Goal: Task Accomplishment & Management: Manage account settings

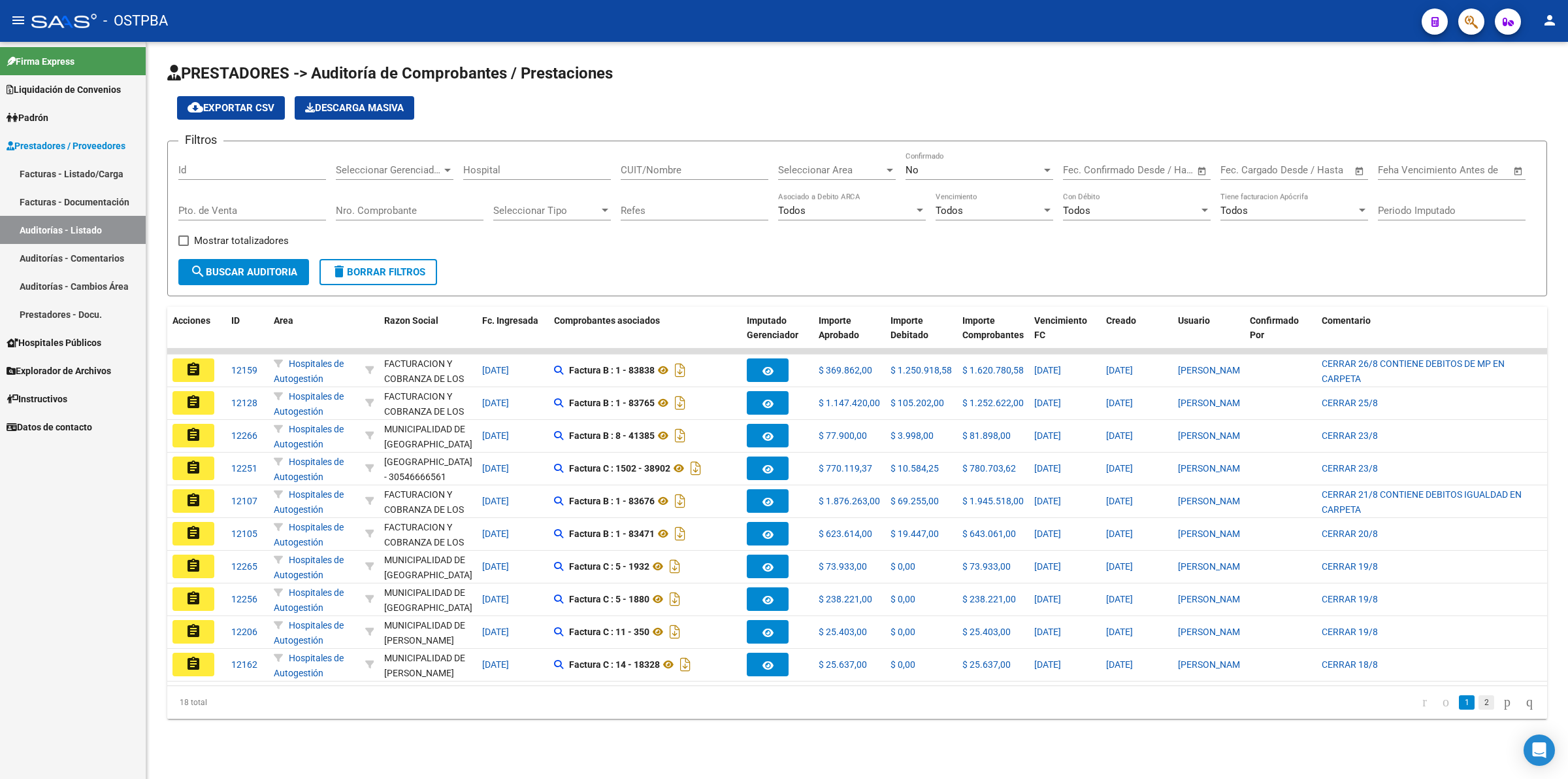
click at [1479, 709] on link "2" at bounding box center [1486, 702] width 16 height 14
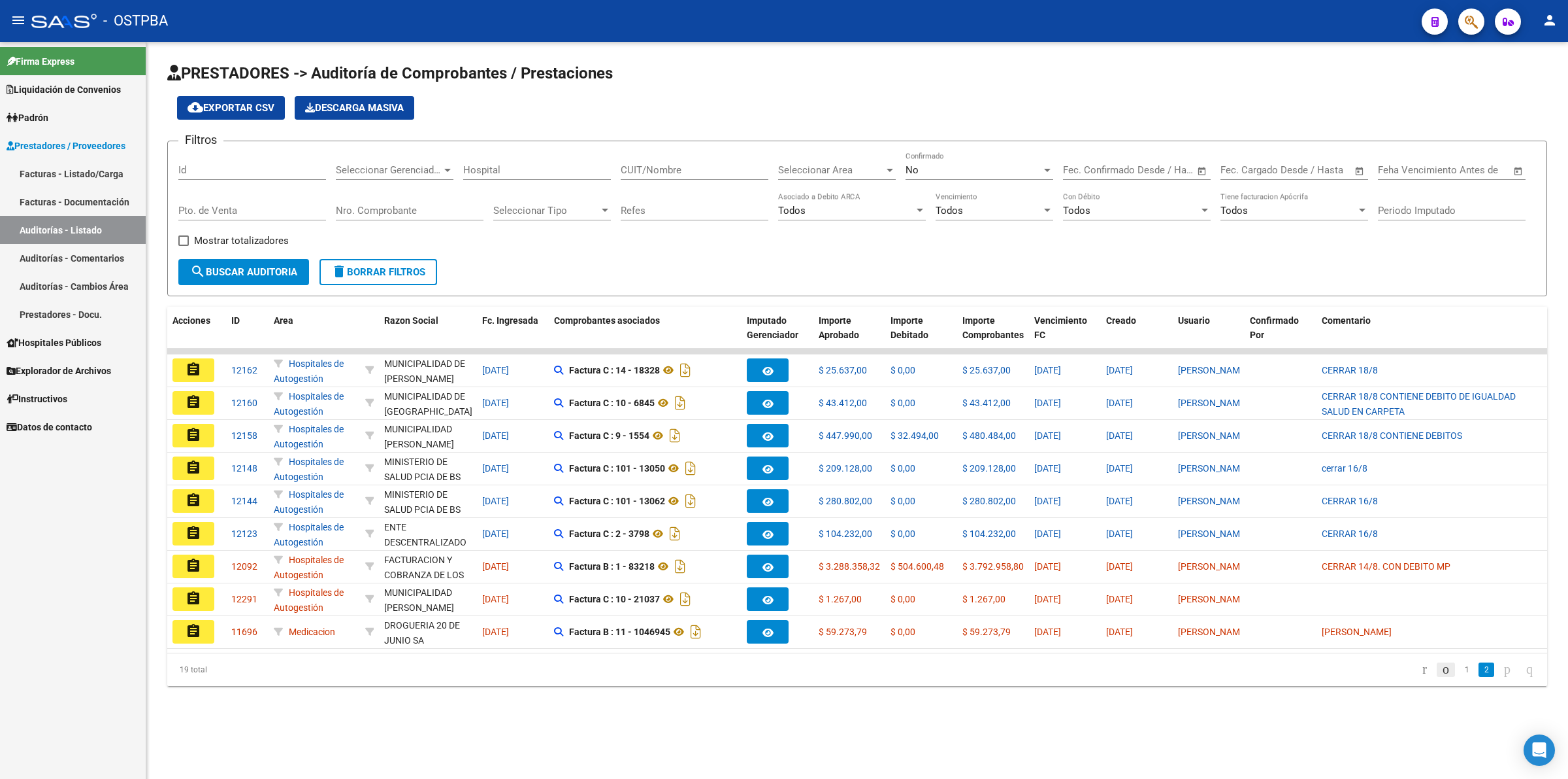
click at [1441, 677] on icon "go to previous page" at bounding box center [1446, 668] width 10 height 16
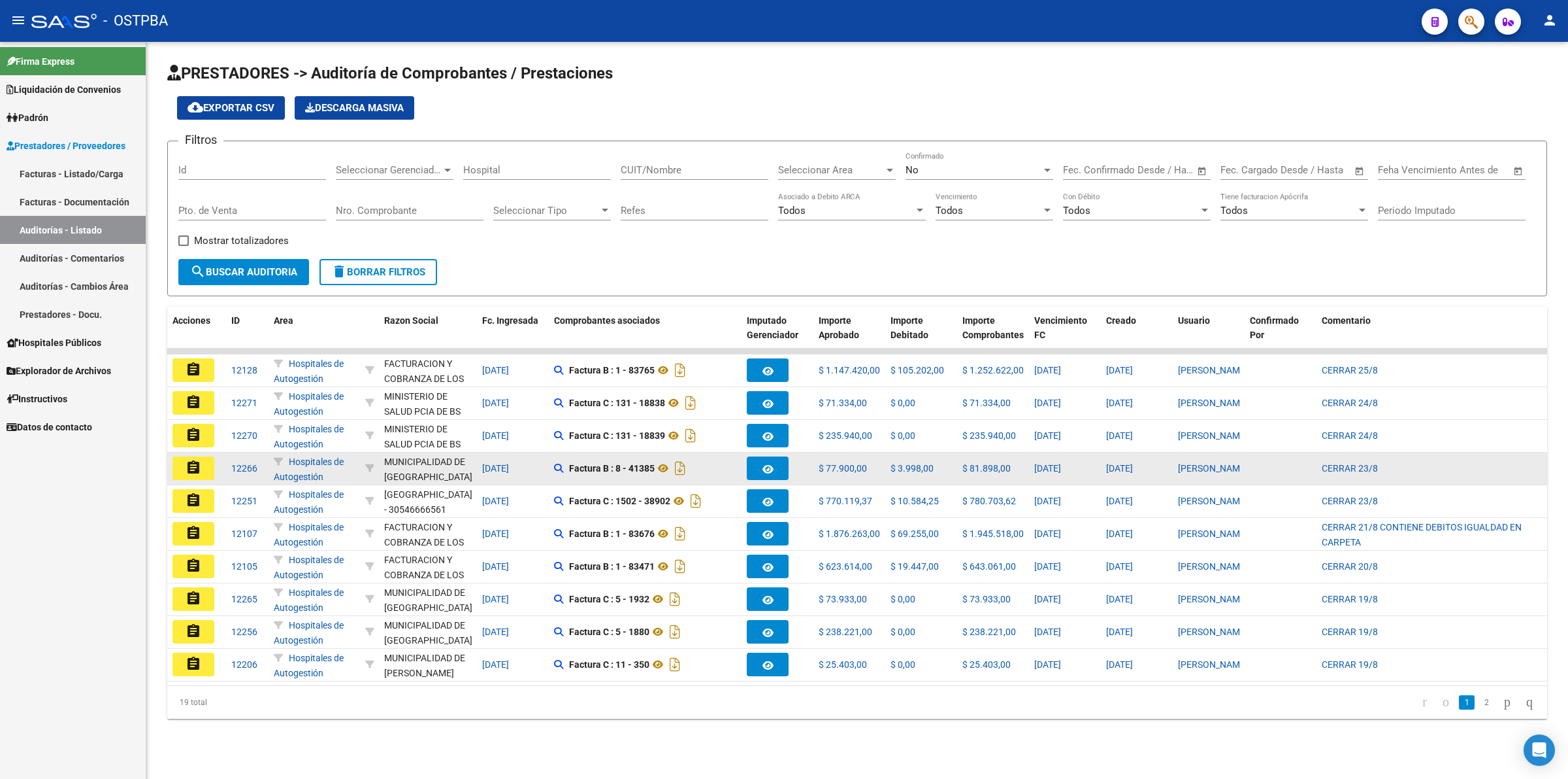
click at [200, 468] on mat-icon "assignment" at bounding box center [193, 467] width 16 height 16
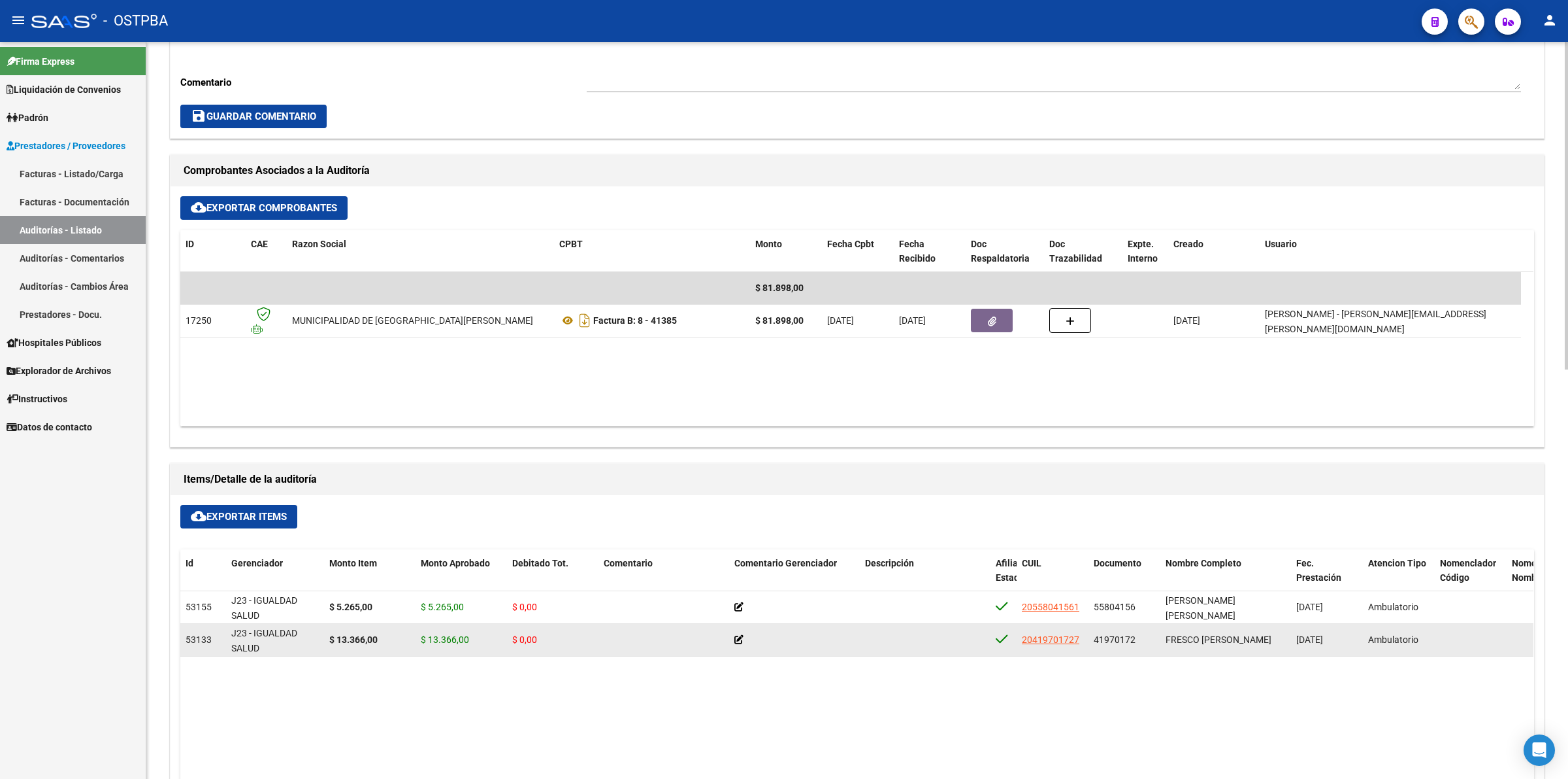
scroll to position [572, 0]
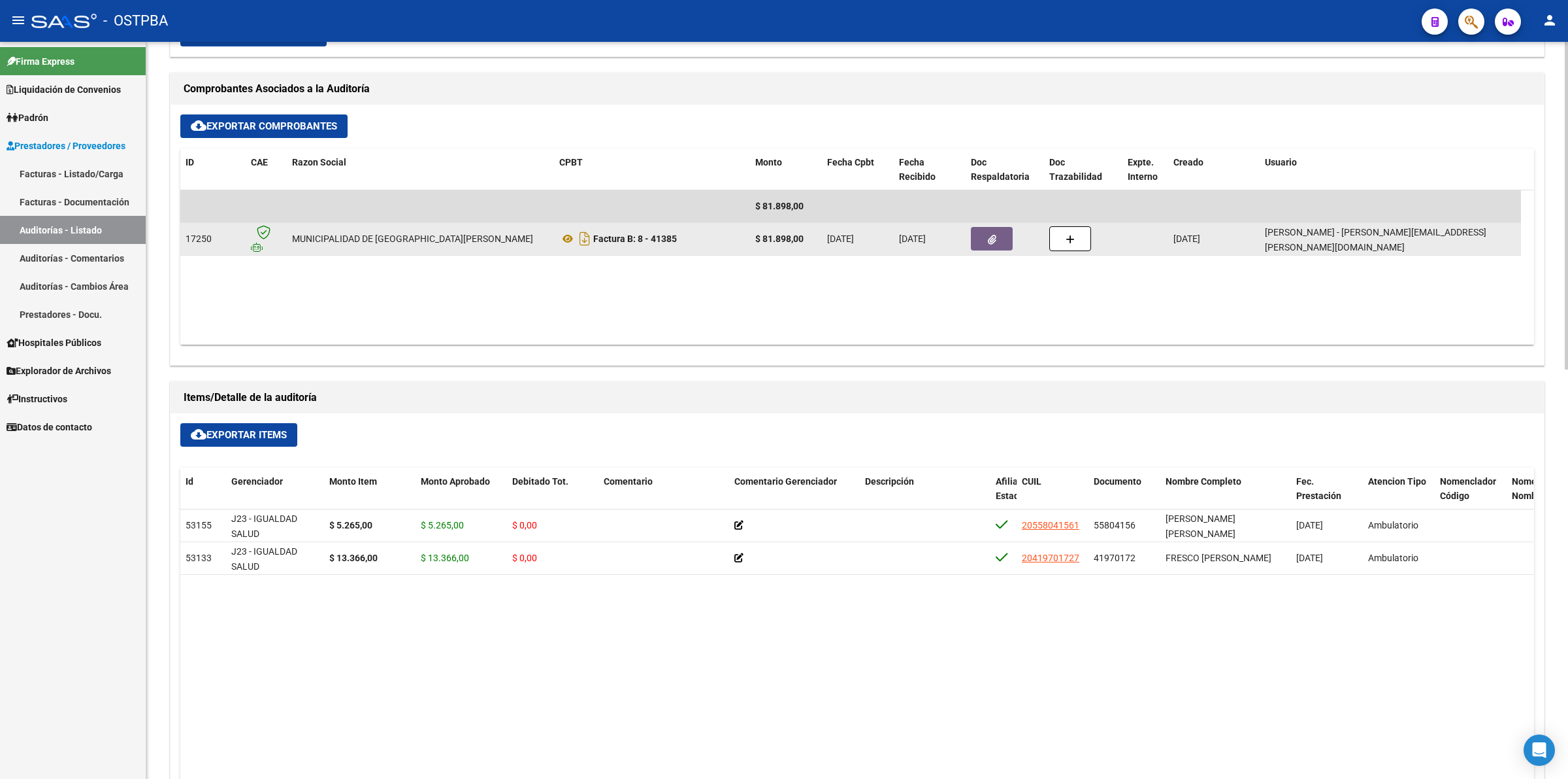
click at [1008, 236] on button "button" at bounding box center [991, 238] width 42 height 23
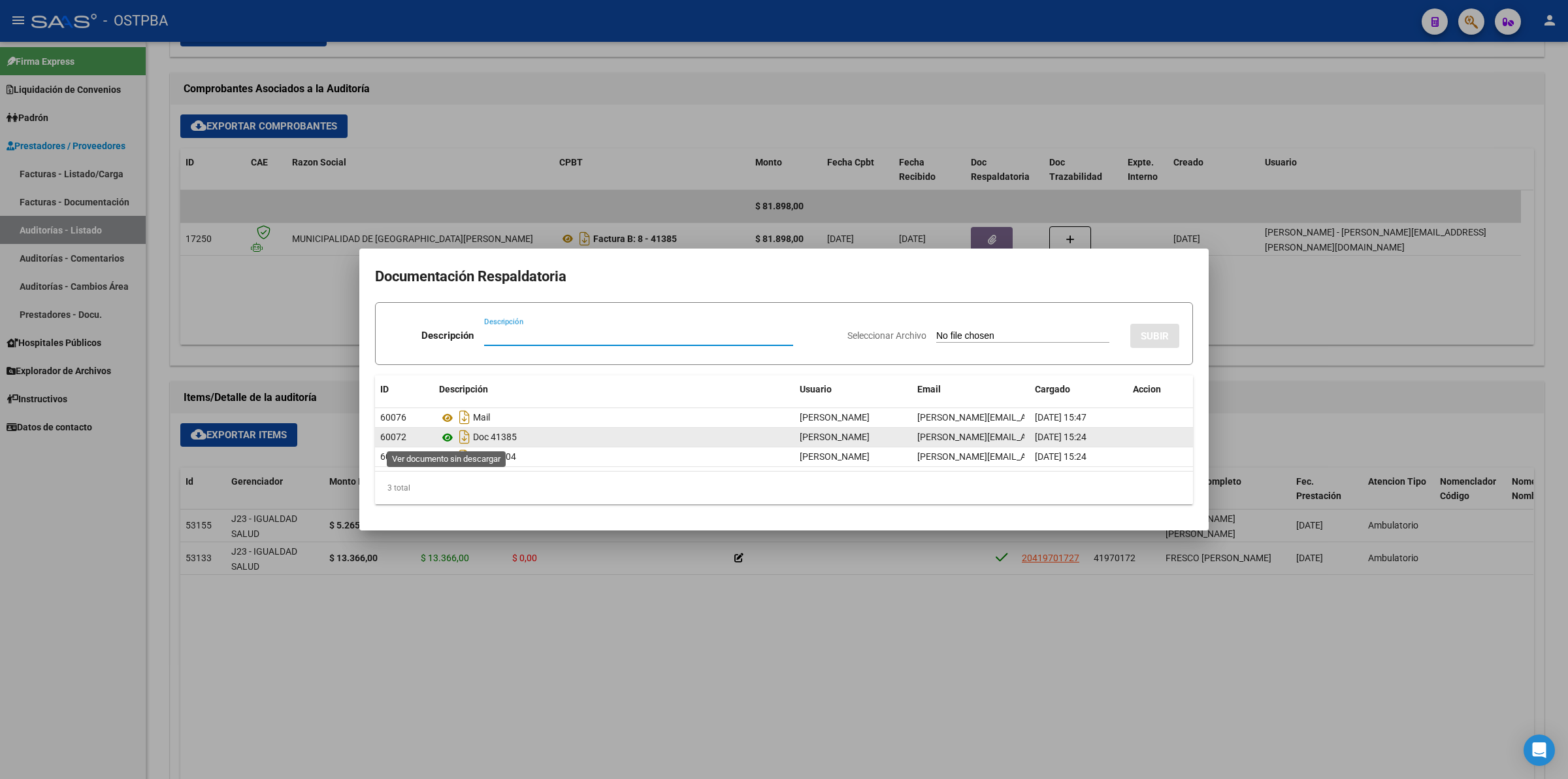
click at [449, 440] on icon at bounding box center [448, 437] width 17 height 16
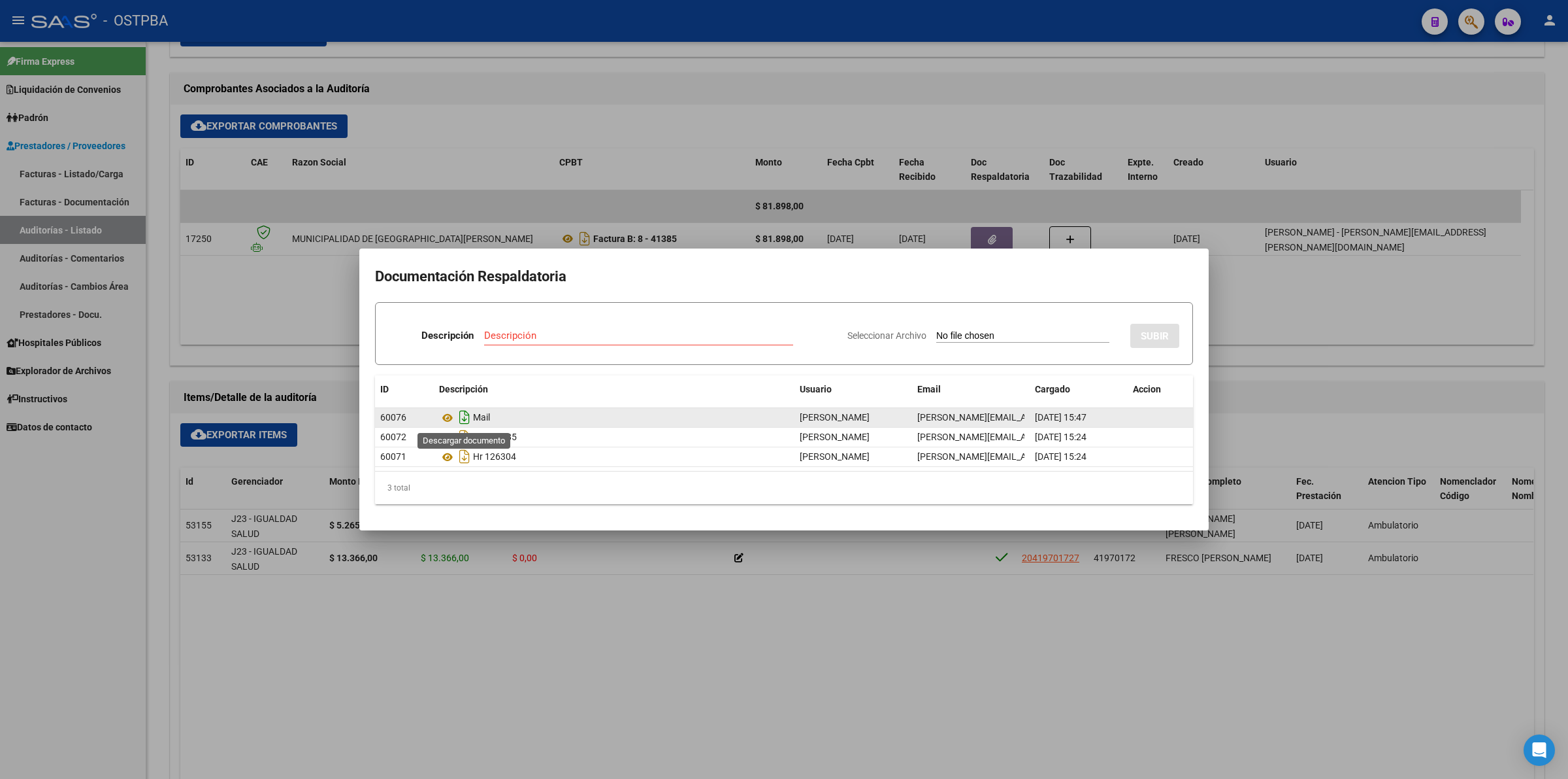
click at [464, 421] on icon "Descargar documento" at bounding box center [464, 417] width 17 height 21
click at [626, 640] on div at bounding box center [784, 389] width 1568 height 779
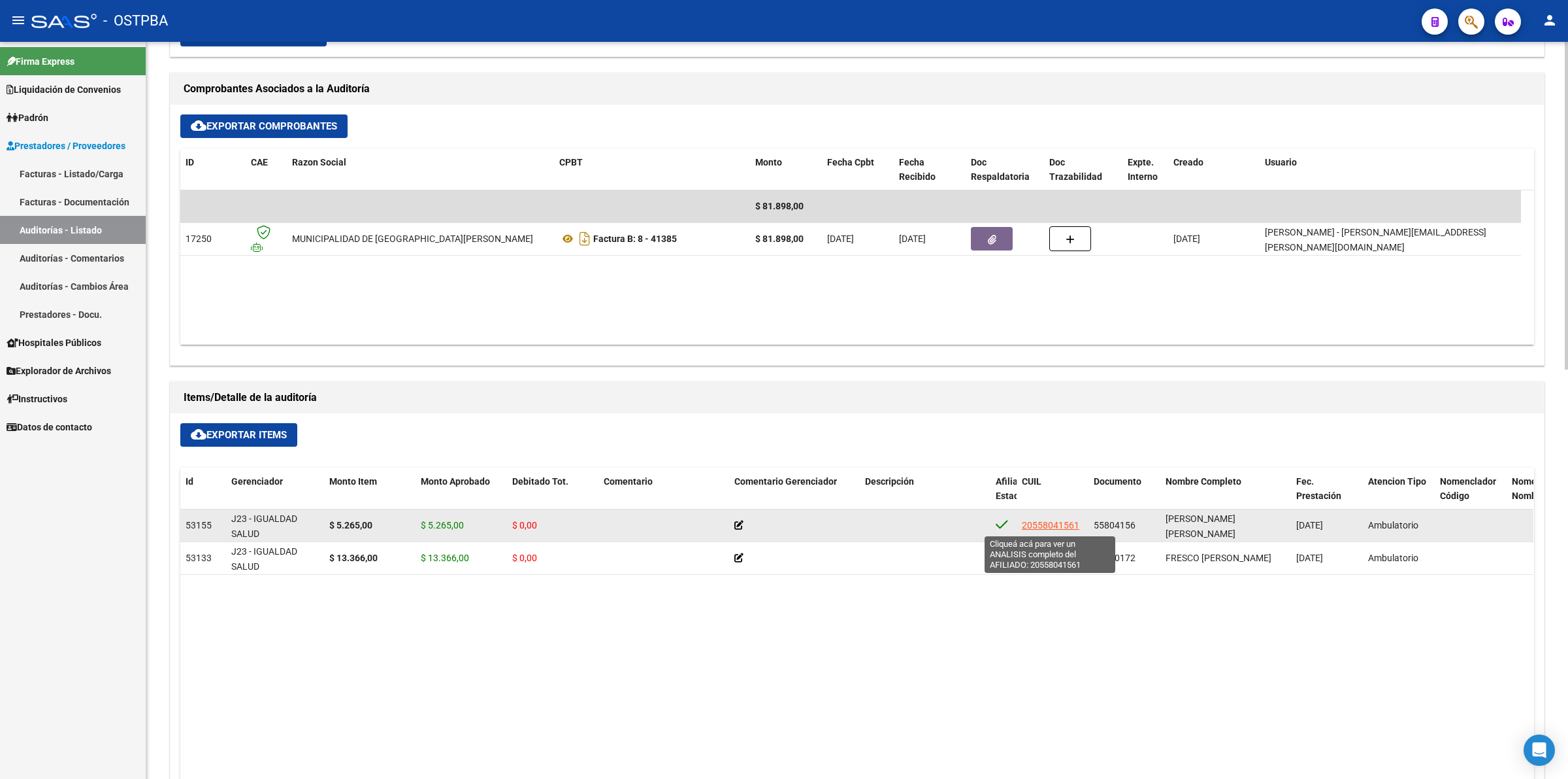
click at [1064, 525] on span "20558041561" at bounding box center [1051, 524] width 57 height 10
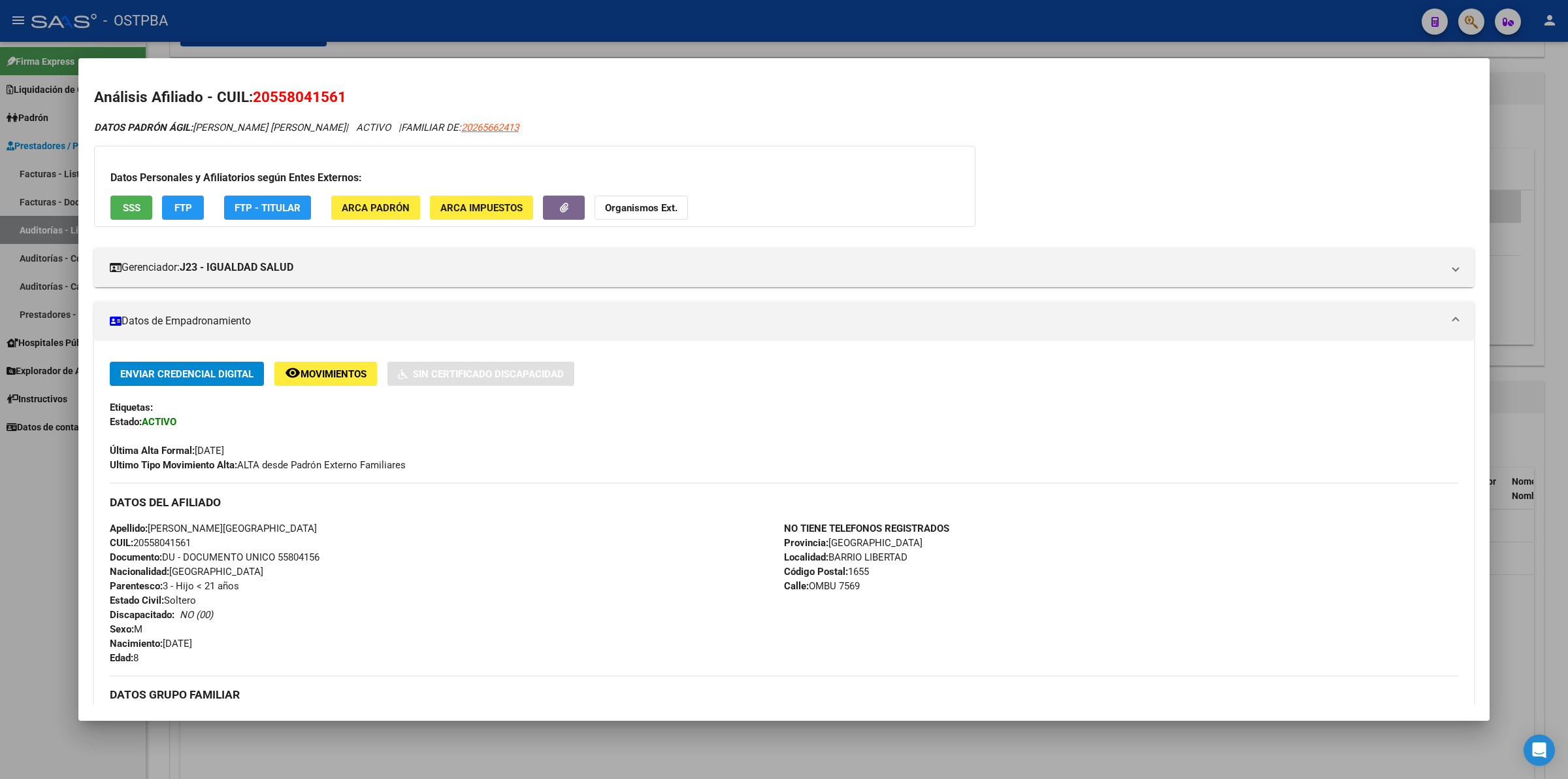
click at [1247, 175] on div "DATOS PADRÓN ÁGIL: [PERSON_NAME] [PERSON_NAME] | ACTIVO | FAMILIAR DE: 20265662…" at bounding box center [784, 607] width 1380 height 974
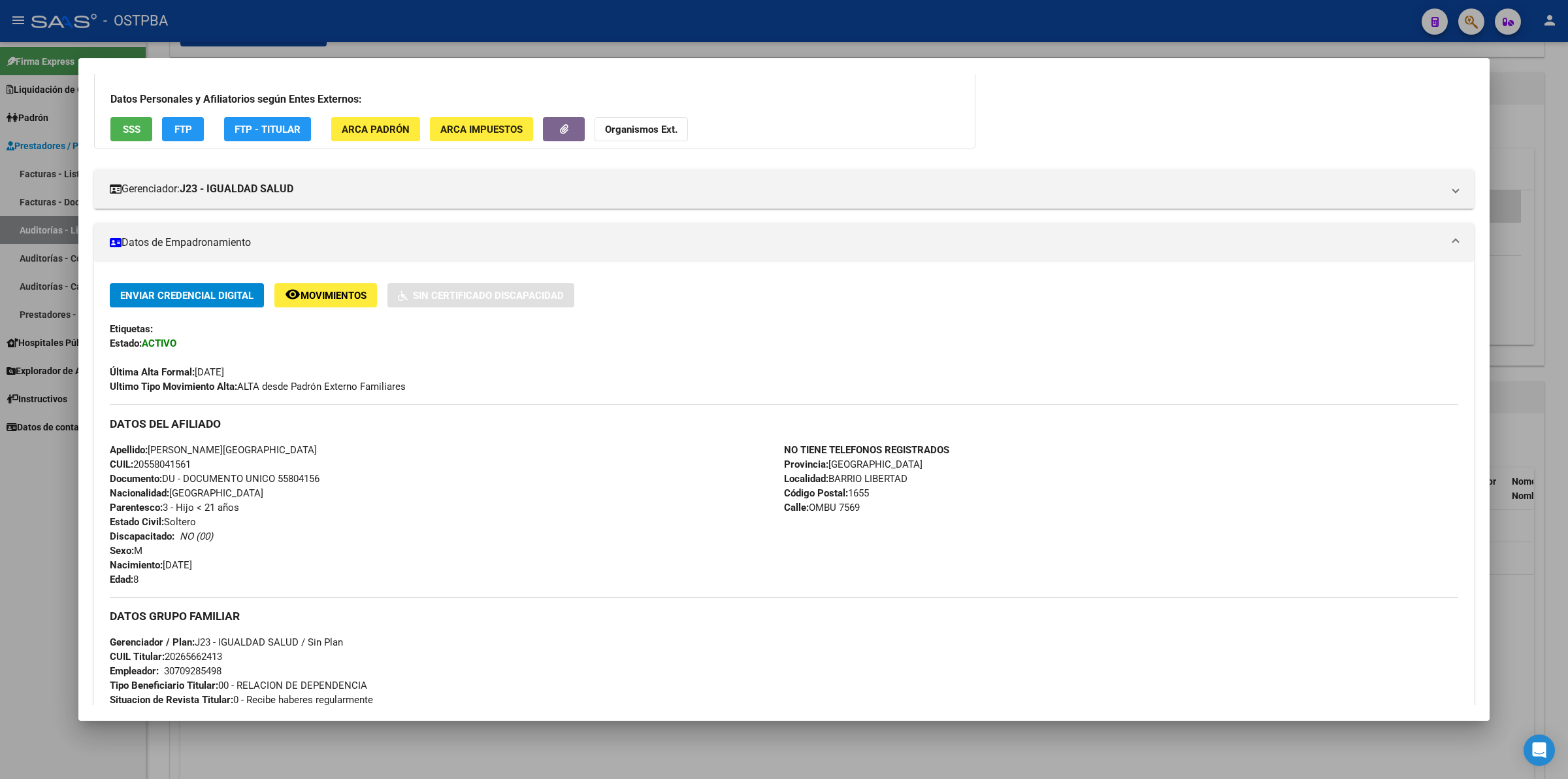
scroll to position [0, 0]
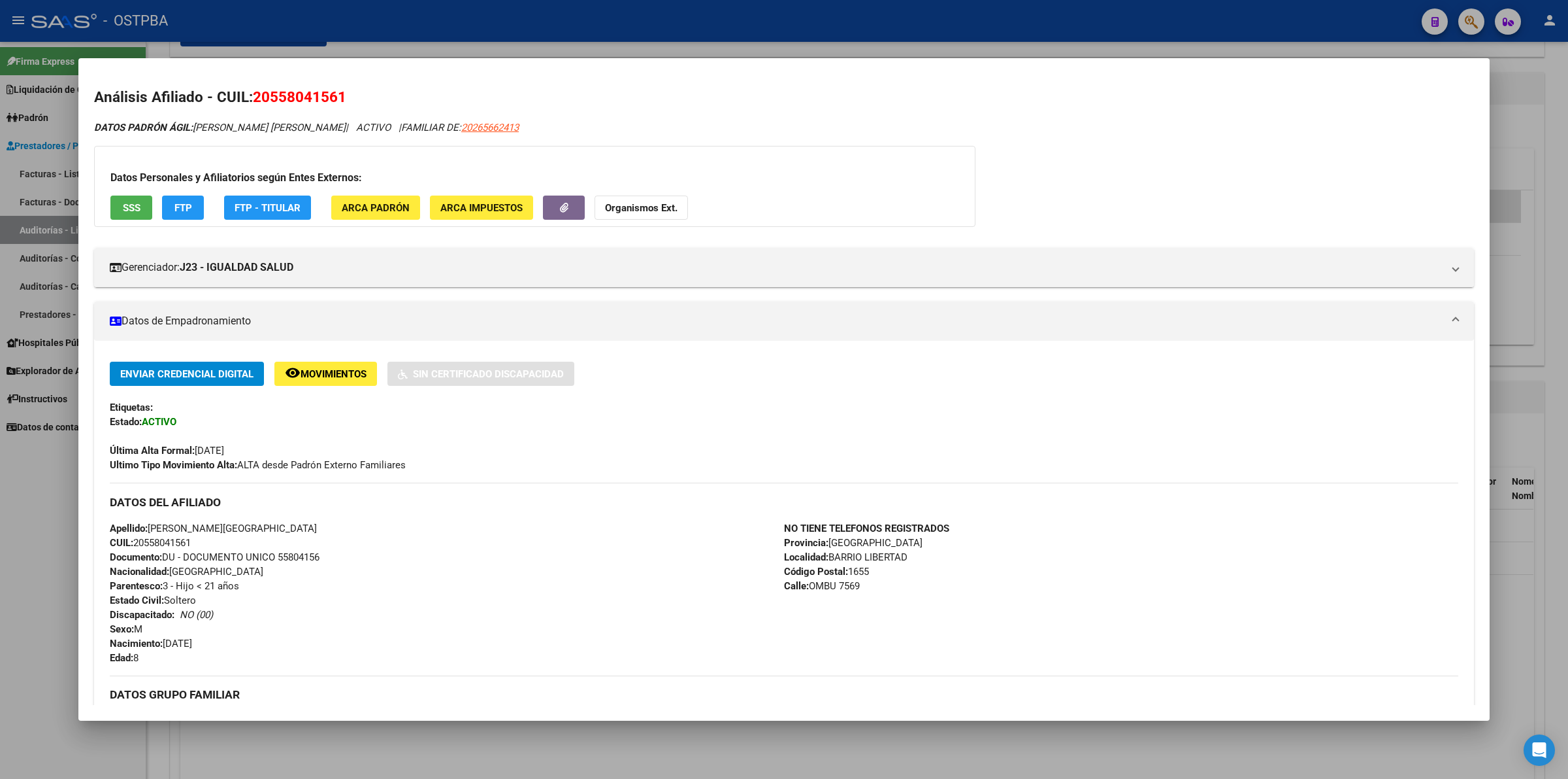
click at [1554, 109] on div at bounding box center [784, 389] width 1568 height 779
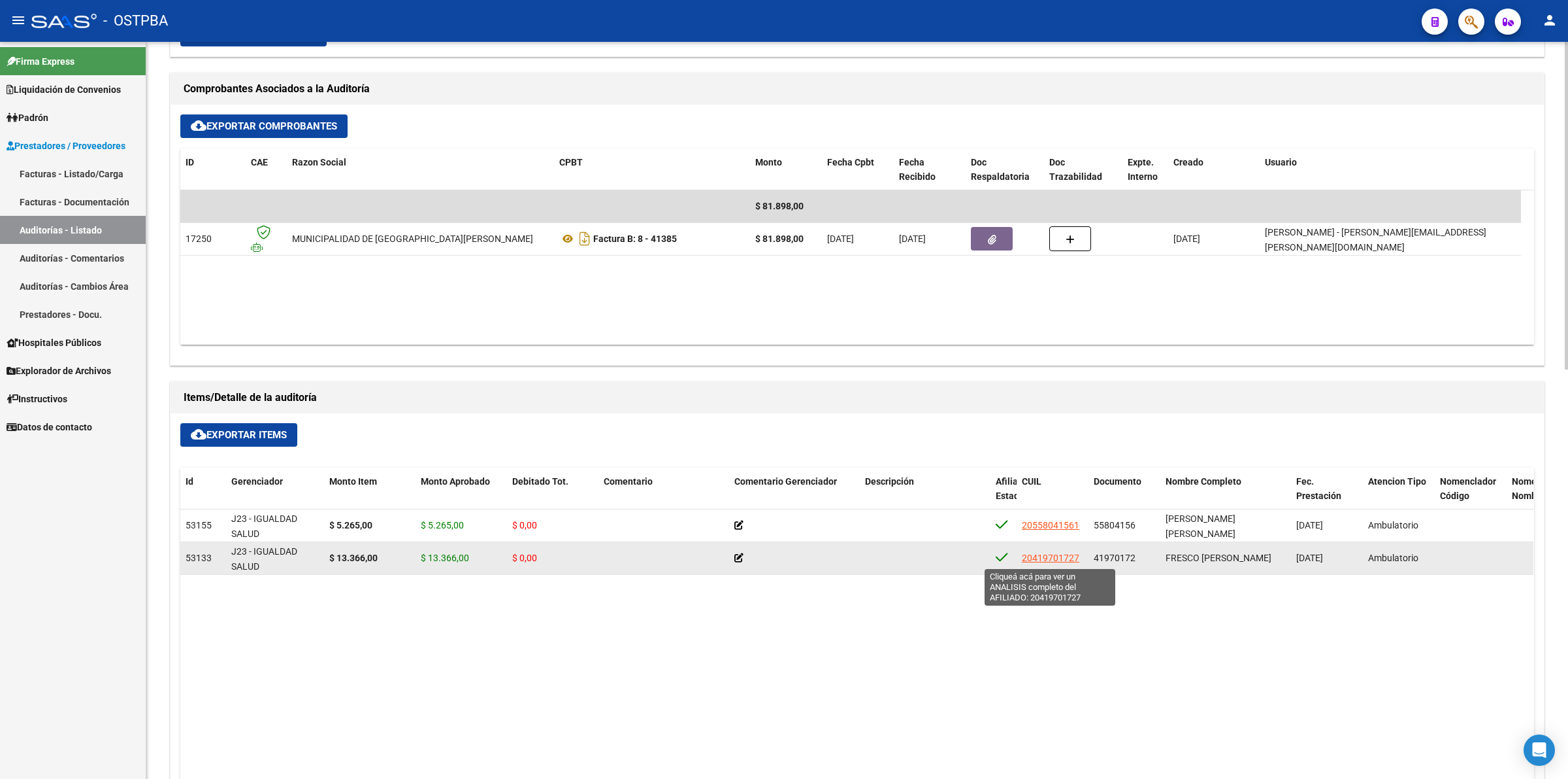
click at [1060, 557] on span "20419701727" at bounding box center [1051, 557] width 57 height 10
type textarea "20419701727"
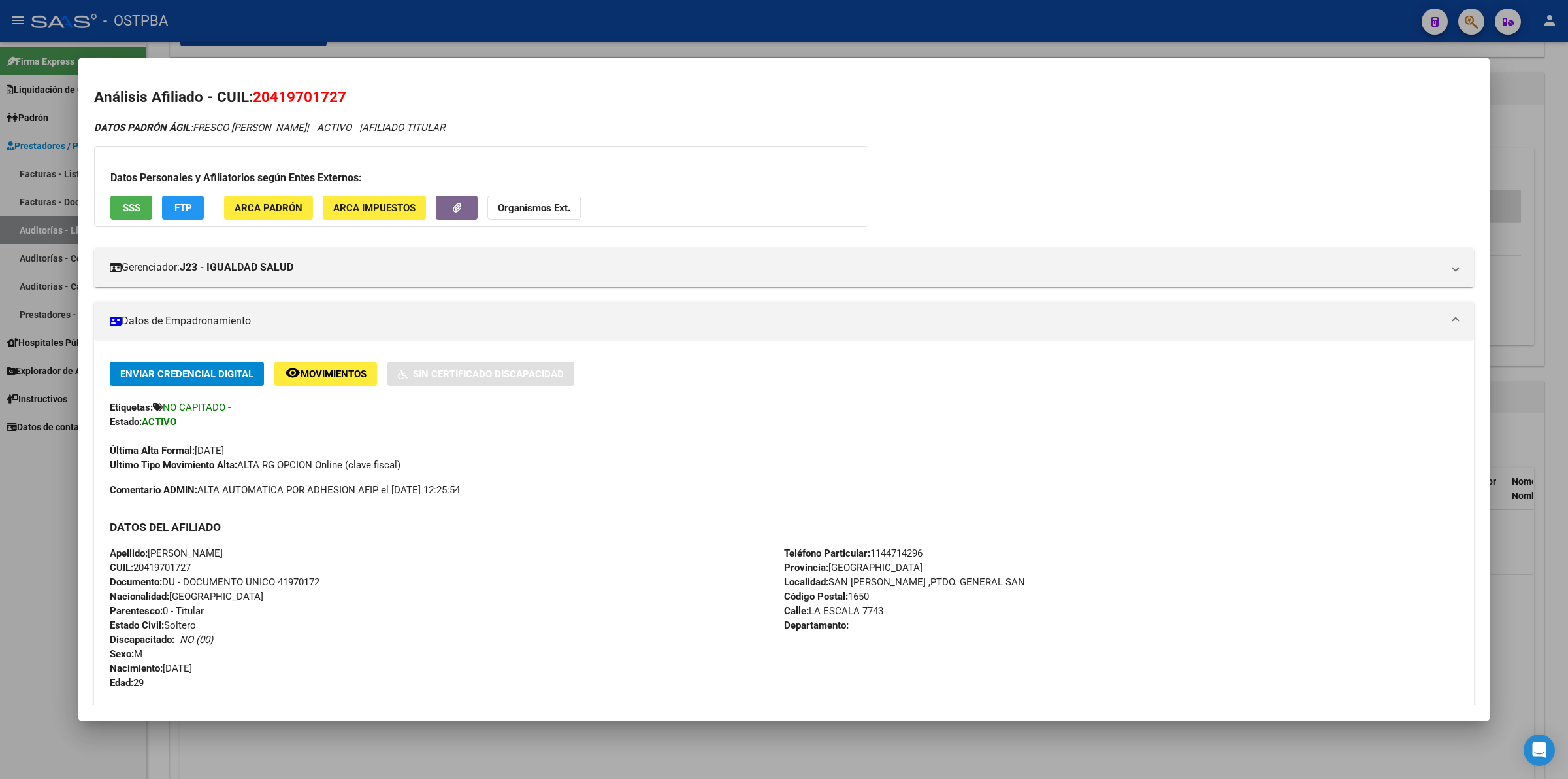
click at [1289, 99] on h2 "Análisis Afiliado - CUIL: 20419701727" at bounding box center [784, 97] width 1380 height 23
click at [1556, 112] on div at bounding box center [784, 389] width 1568 height 779
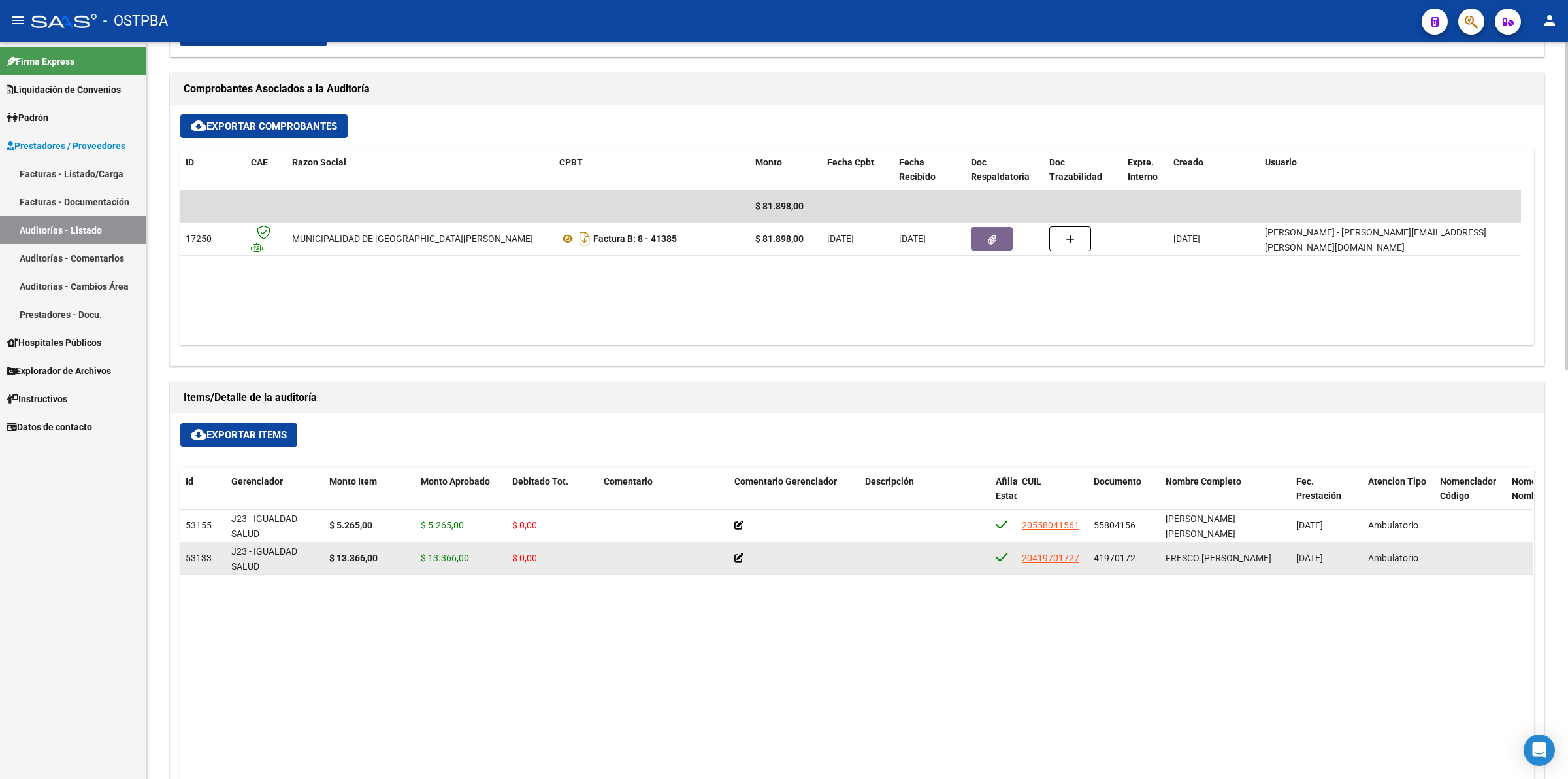
click at [740, 558] on icon at bounding box center [738, 557] width 9 height 9
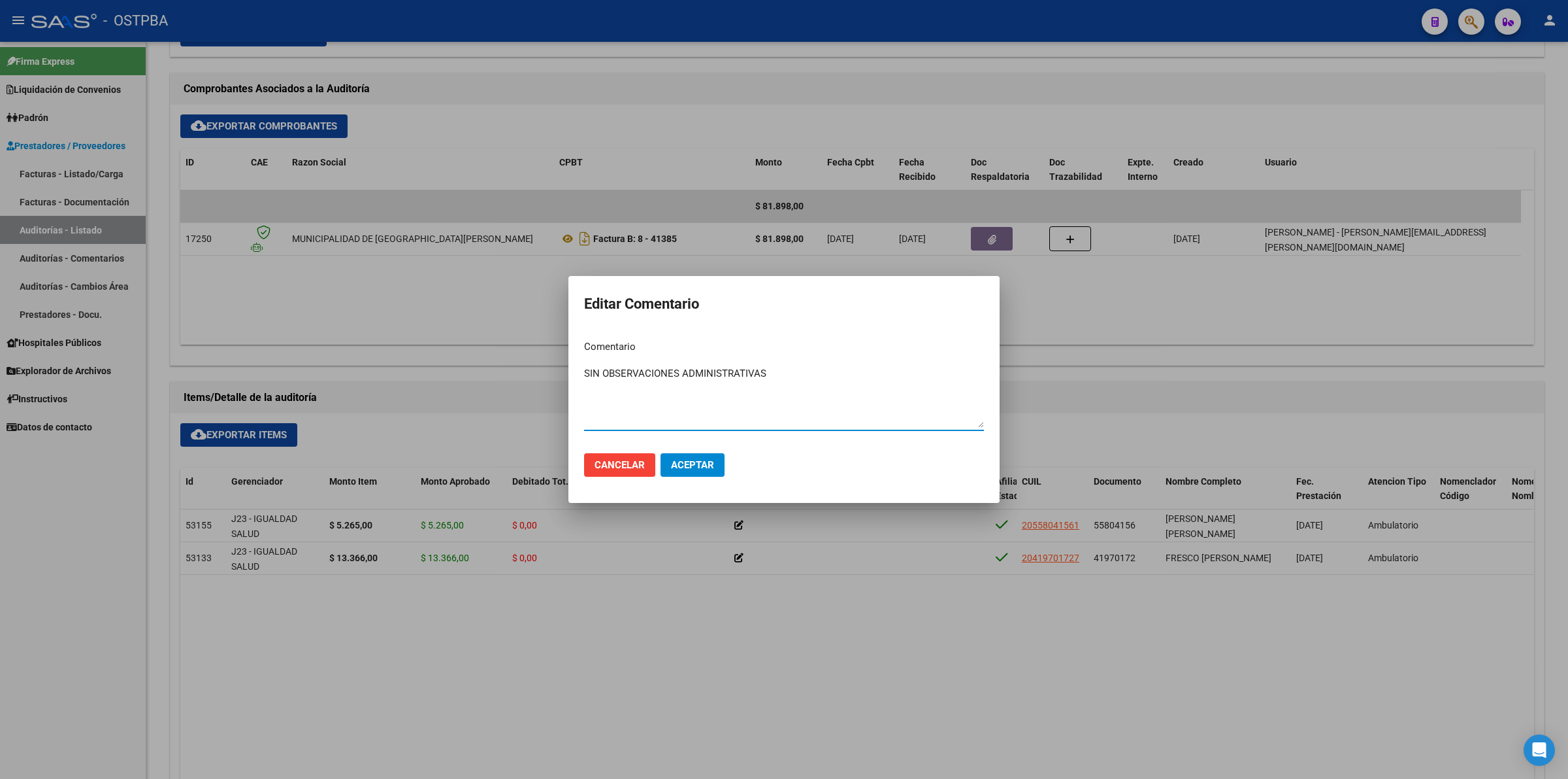
type textarea "SIN OBSERVACIONES ADMINISTRATIVAS"
click at [716, 463] on button "Aceptar" at bounding box center [693, 465] width 64 height 23
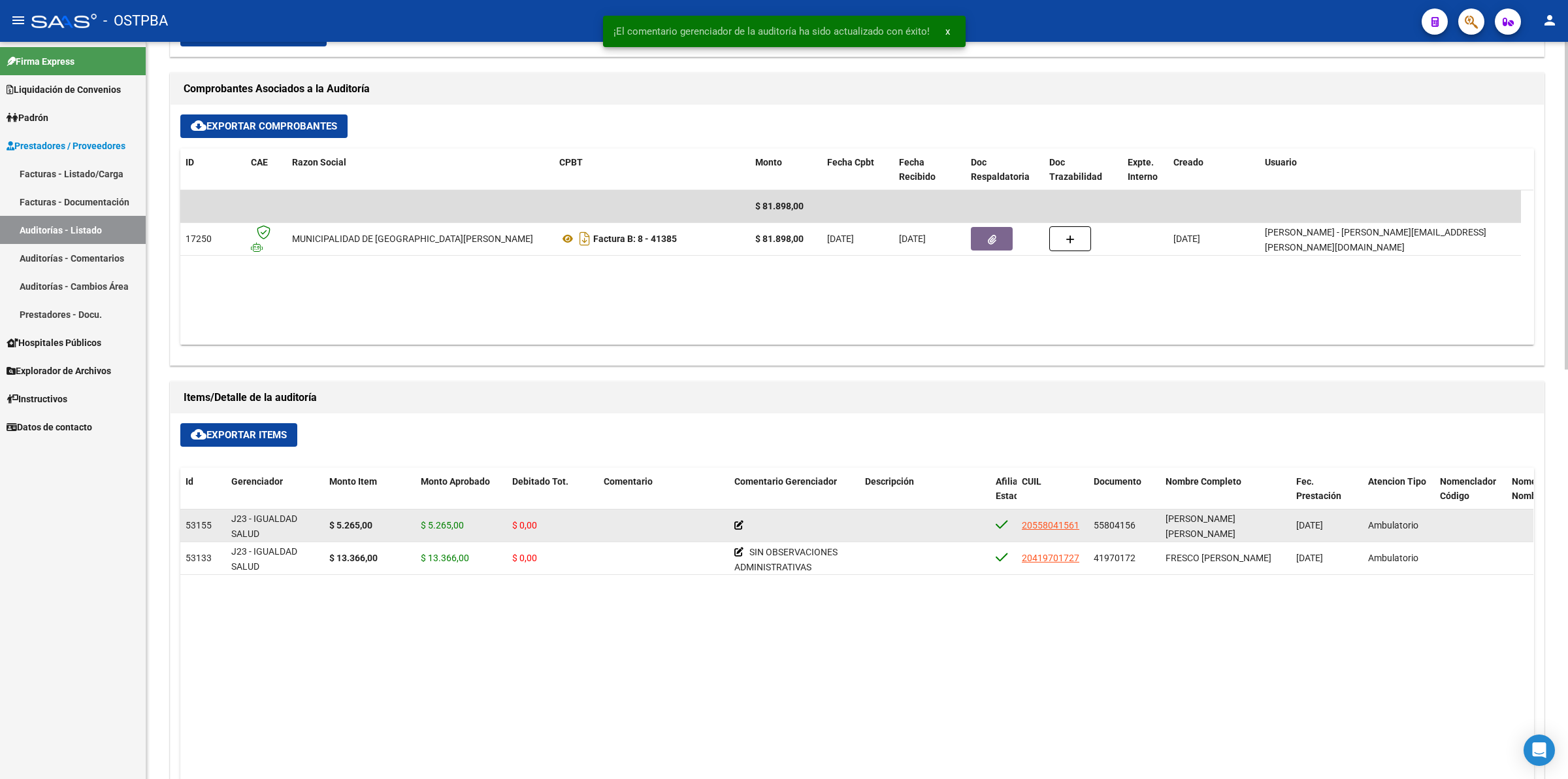
click at [740, 530] on icon at bounding box center [738, 524] width 9 height 9
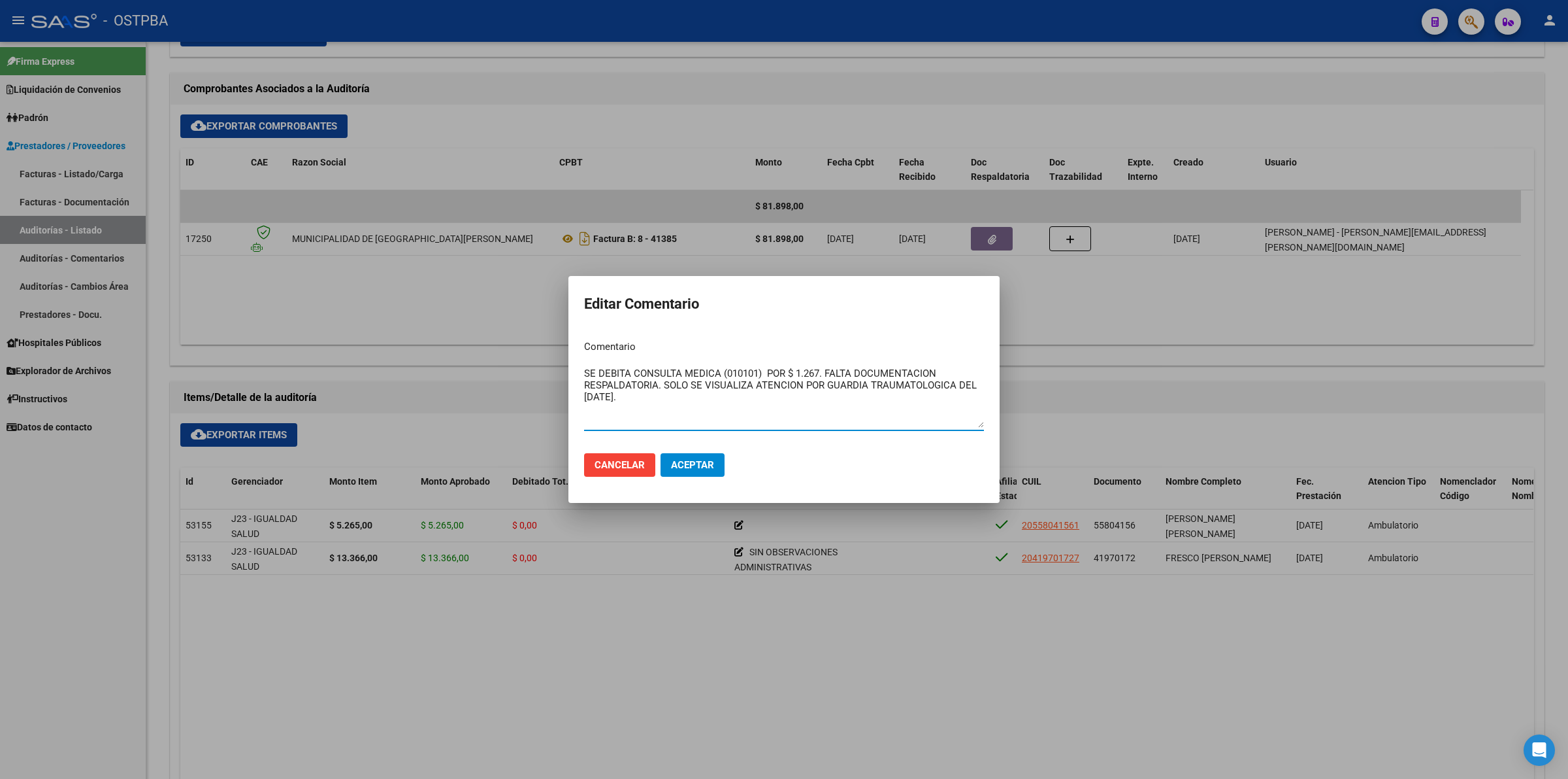
click at [755, 386] on textarea "SE DEBITA CONSULTA MEDICA (010101) POR $ 1.267. FALTA DOCUMENTACION RESPALDATOR…" at bounding box center [784, 397] width 400 height 61
type textarea "SE DEBITA CONSULTA MEDICA (010101) POR $ 1.267. FALTA DOCUMENTACION RESPALDATOR…"
click at [687, 463] on span "Aceptar" at bounding box center [693, 464] width 43 height 12
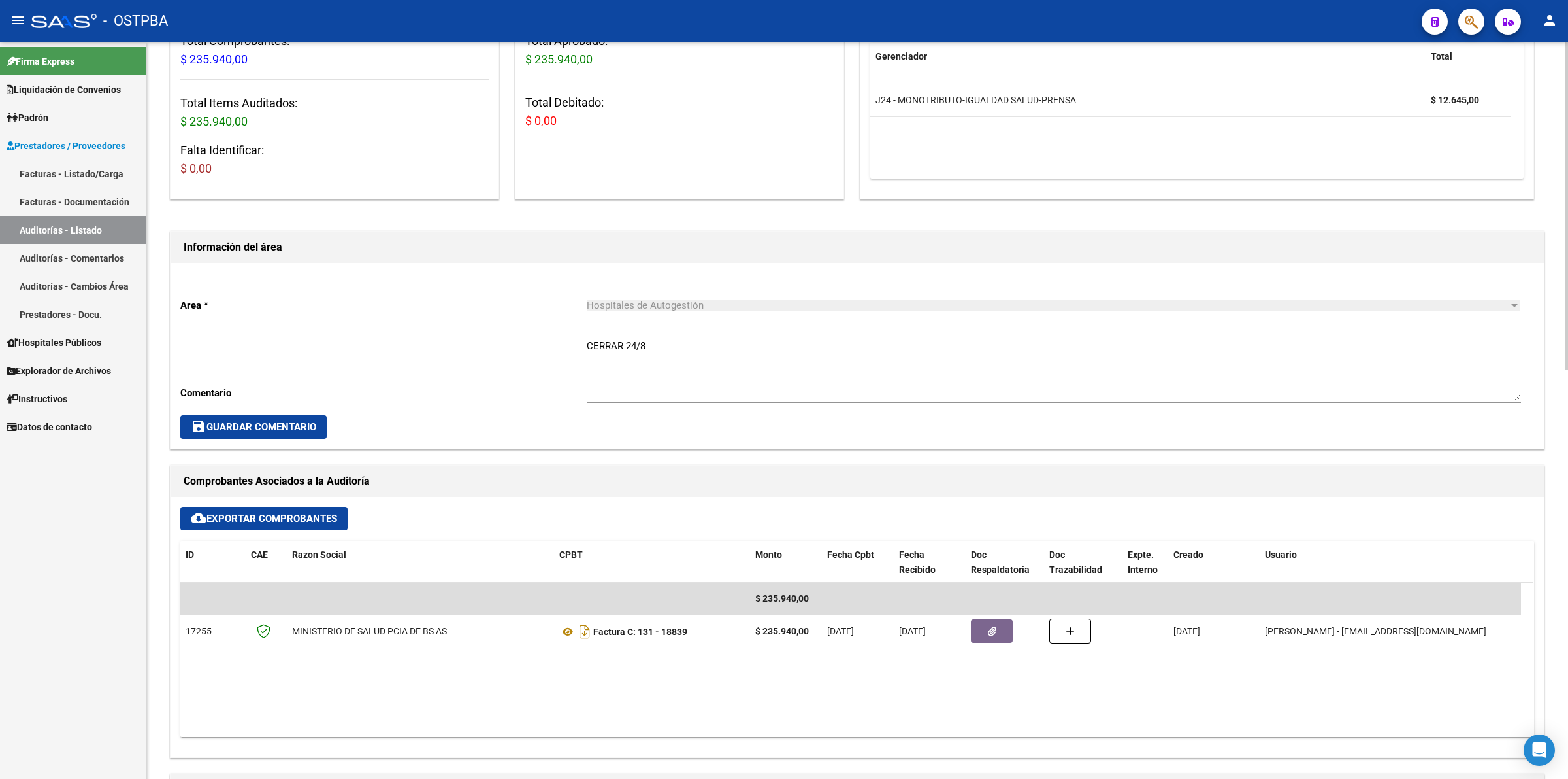
scroll to position [245, 0]
